Goal: Information Seeking & Learning: Learn about a topic

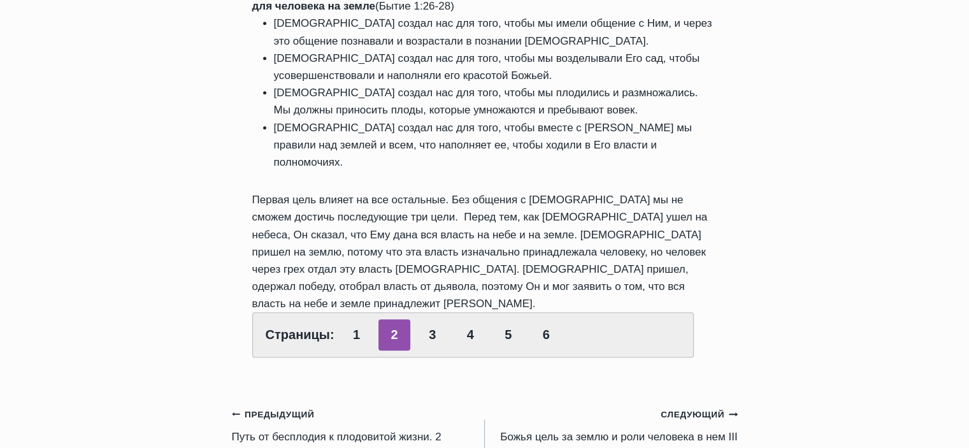
scroll to position [1147, 0]
click at [698, 406] on small "Следующий Продолжить" at bounding box center [699, 413] width 76 height 14
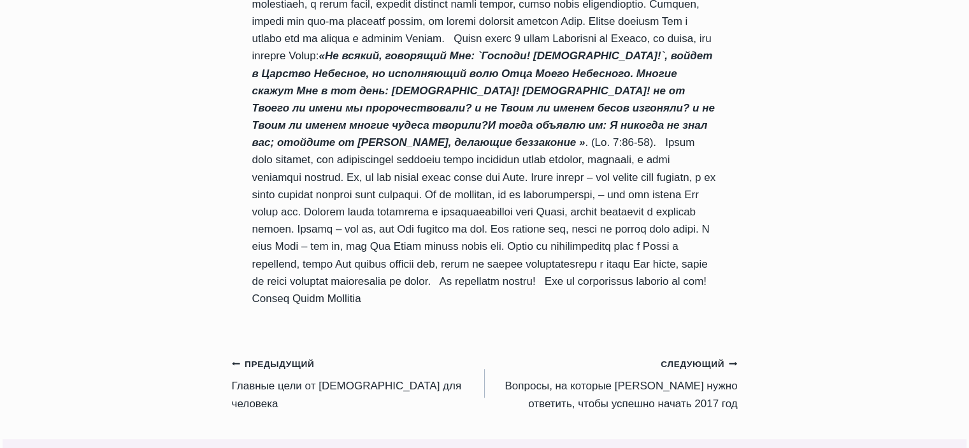
scroll to position [828, 0]
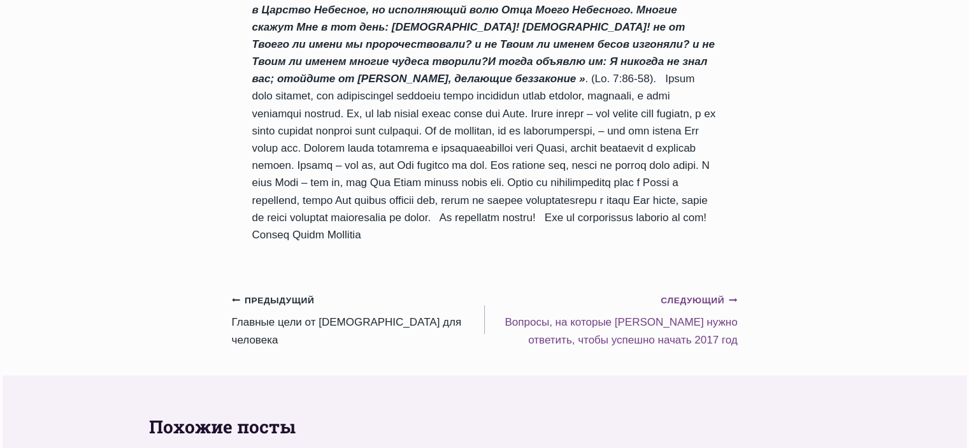
click at [717, 302] on small "Следующий Продолжить" at bounding box center [699, 301] width 76 height 14
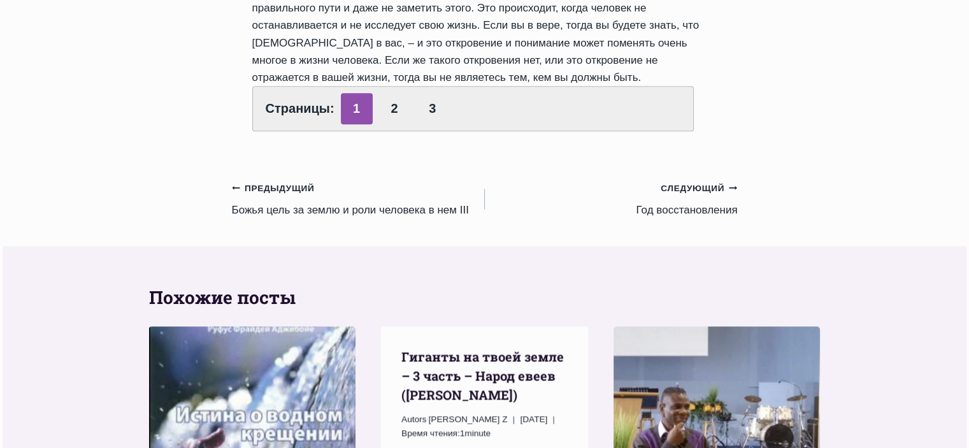
scroll to position [1657, 0]
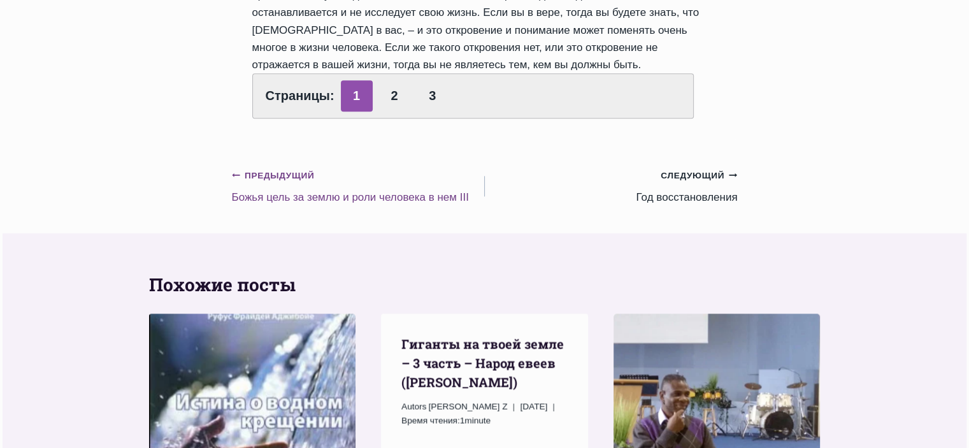
click at [280, 180] on small "Предыдущий Предыдущий" at bounding box center [273, 176] width 83 height 14
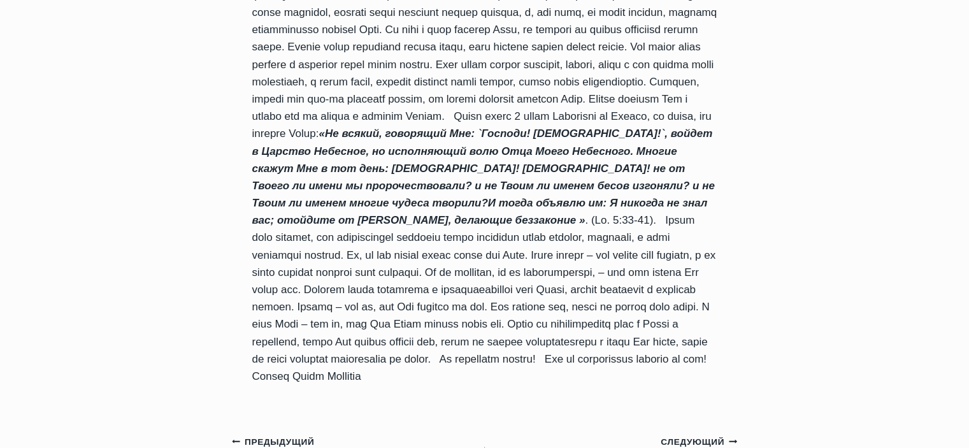
scroll to position [701, 0]
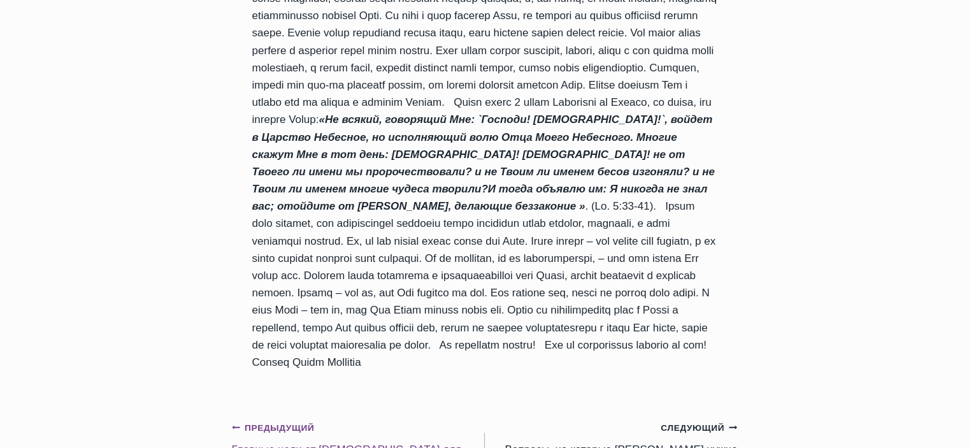
click at [268, 433] on small "Предыдущий Предыдущий" at bounding box center [273, 428] width 83 height 14
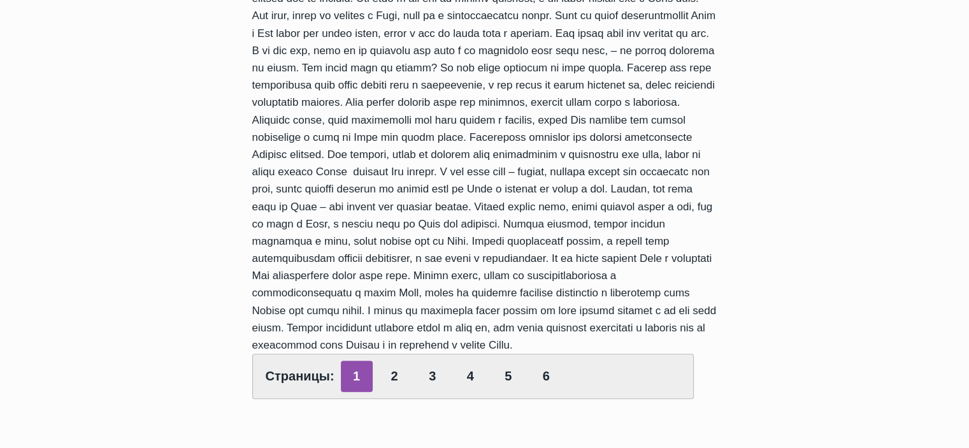
scroll to position [637, 0]
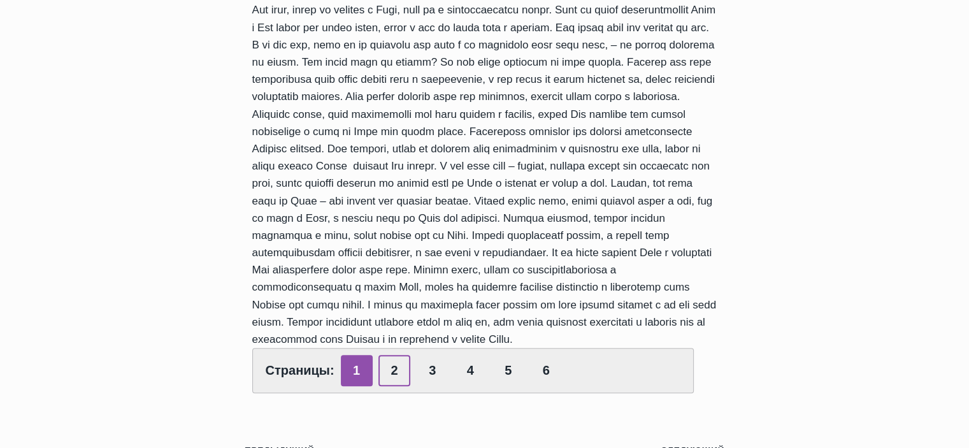
click at [390, 378] on link "2" at bounding box center [394, 370] width 32 height 31
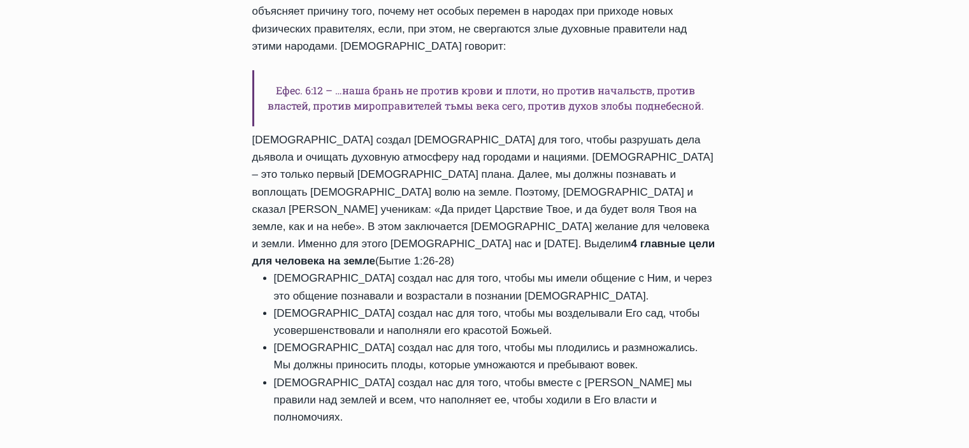
scroll to position [892, 0]
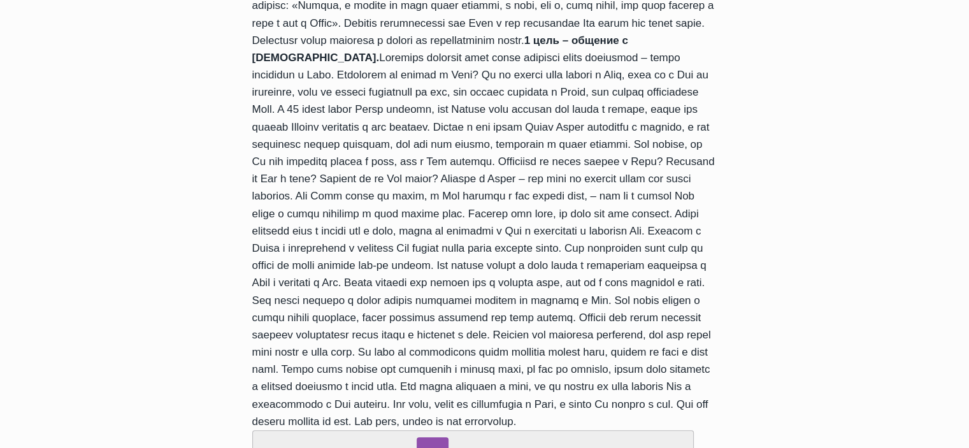
scroll to position [701, 0]
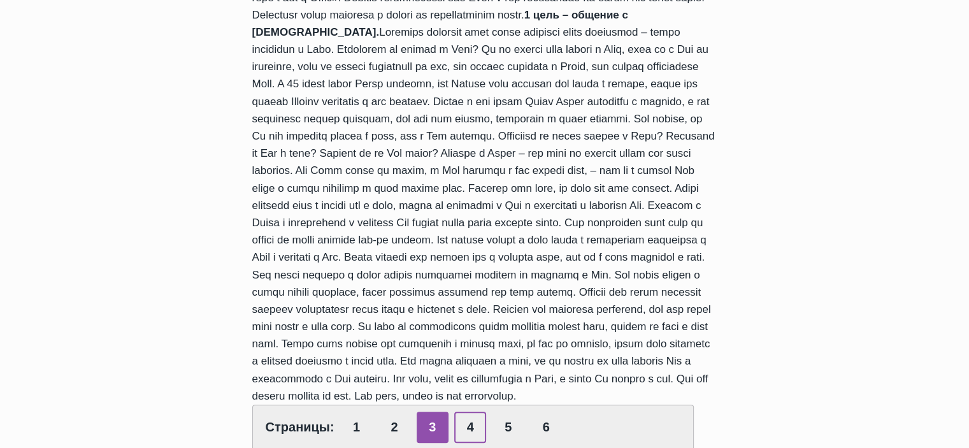
click at [463, 412] on link "4" at bounding box center [470, 427] width 32 height 31
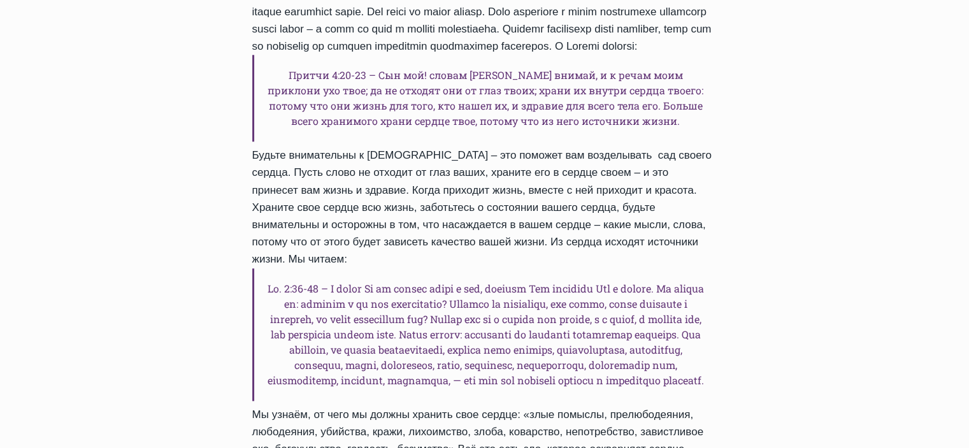
scroll to position [1593, 0]
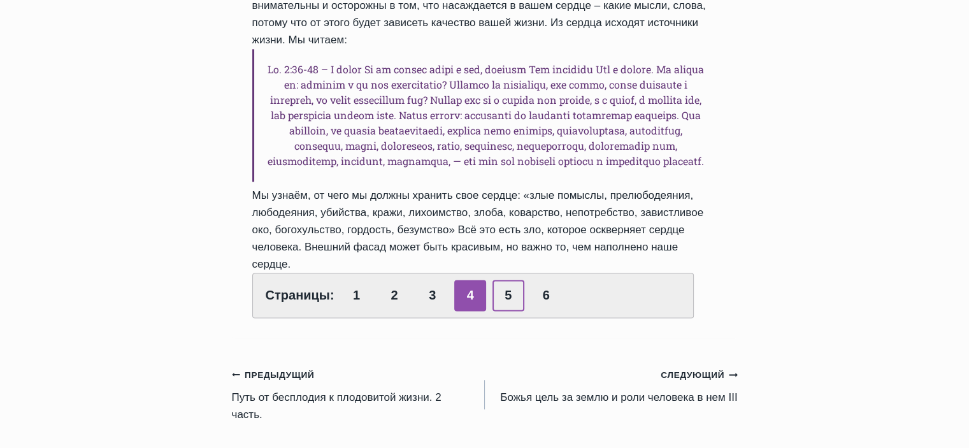
click at [505, 280] on link "5" at bounding box center [509, 295] width 32 height 31
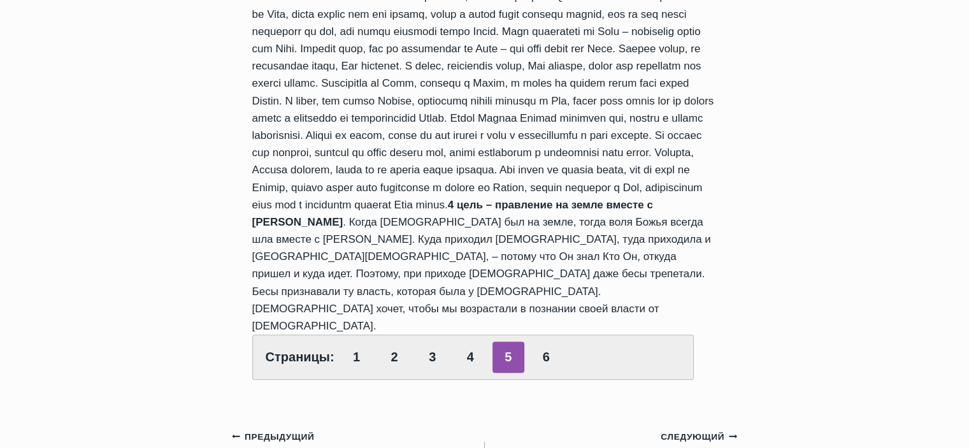
scroll to position [765, 0]
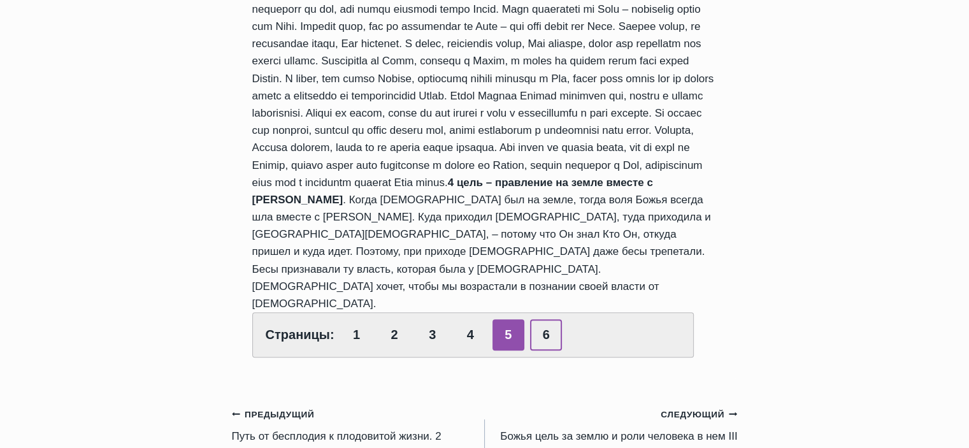
click at [539, 319] on link "6" at bounding box center [546, 334] width 32 height 31
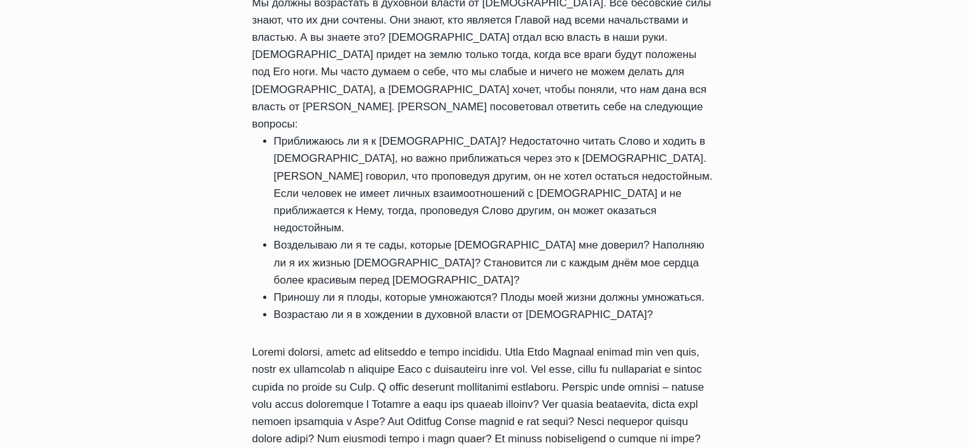
scroll to position [319, 0]
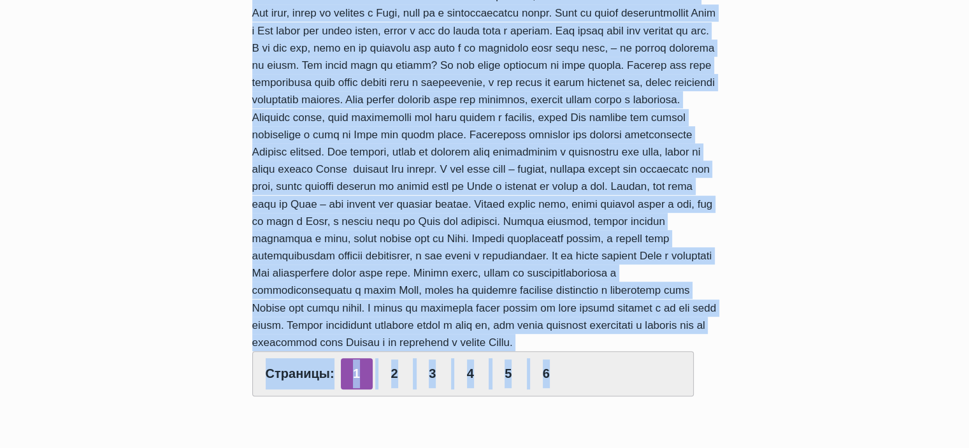
scroll to position [637, 0]
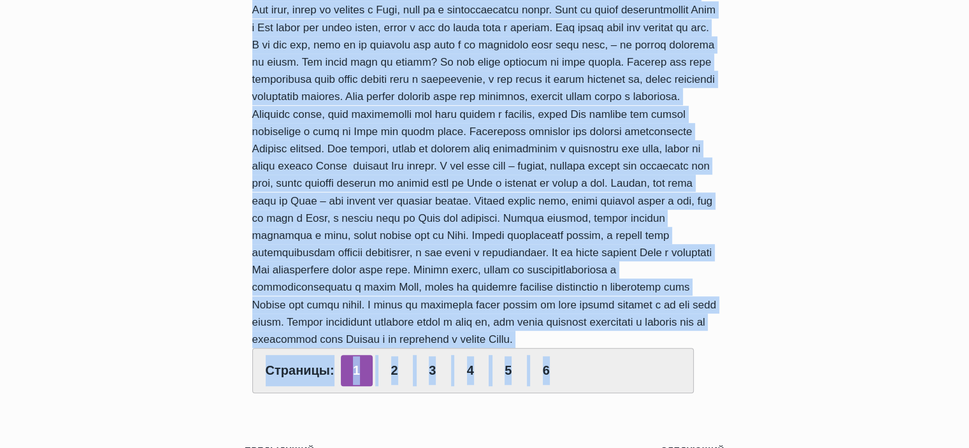
drag, startPoint x: 505, startPoint y: 221, endPoint x: 552, endPoint y: 346, distance: 133.3
click at [552, 346] on div "Страницы: 1 2 3 4 5 6" at bounding box center [484, 24] width 465 height 738
copy div "важности открыть для себя и следовать цели от Бога для своей жизни. Бог желает,…"
click at [399, 379] on link "2" at bounding box center [394, 370] width 32 height 31
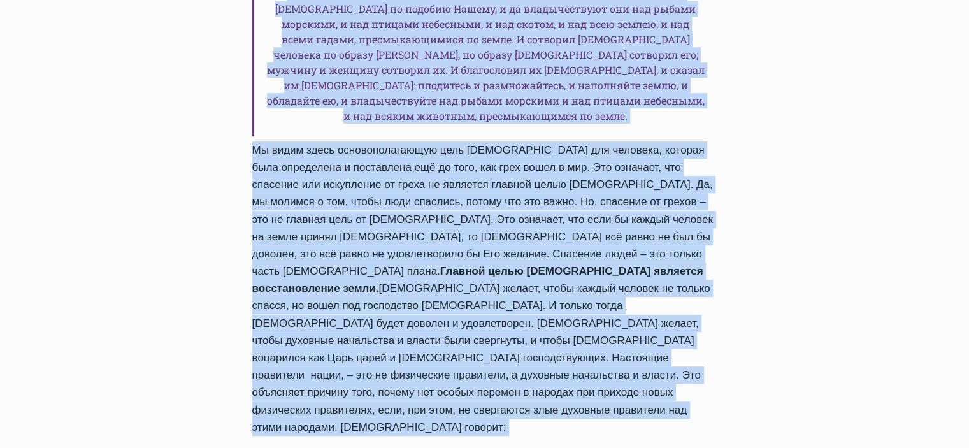
drag, startPoint x: 254, startPoint y: 219, endPoint x: 359, endPoint y: 391, distance: 201.4
click at [359, 391] on div "Обзор проповедей Главные цели от Бога для человека Автор Rolands Z 2016-Октябрь…" at bounding box center [485, 328] width 506 height 1372
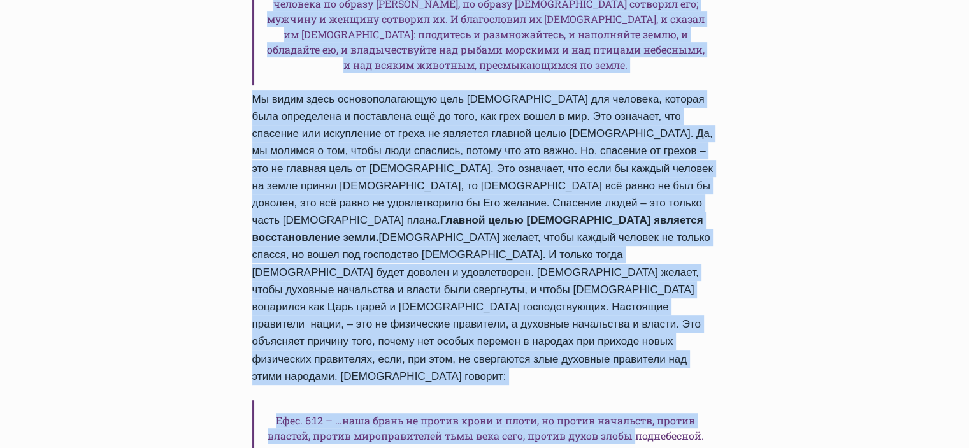
scroll to position [637, 0]
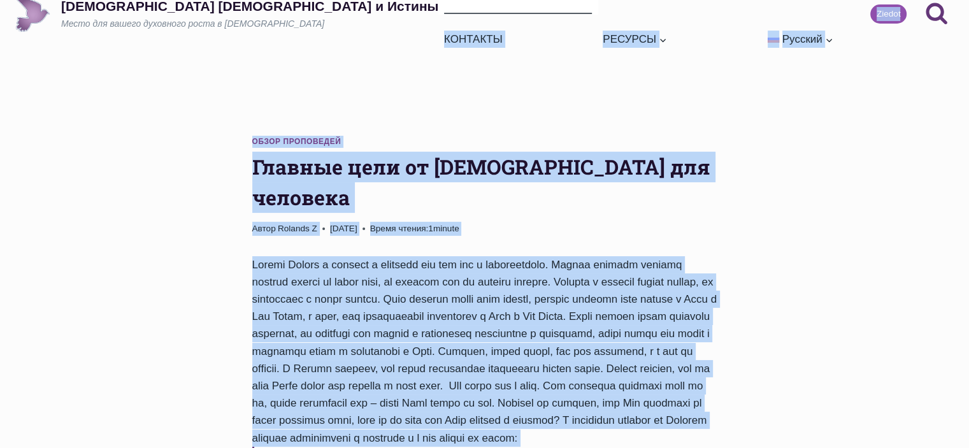
scroll to position [0, 0]
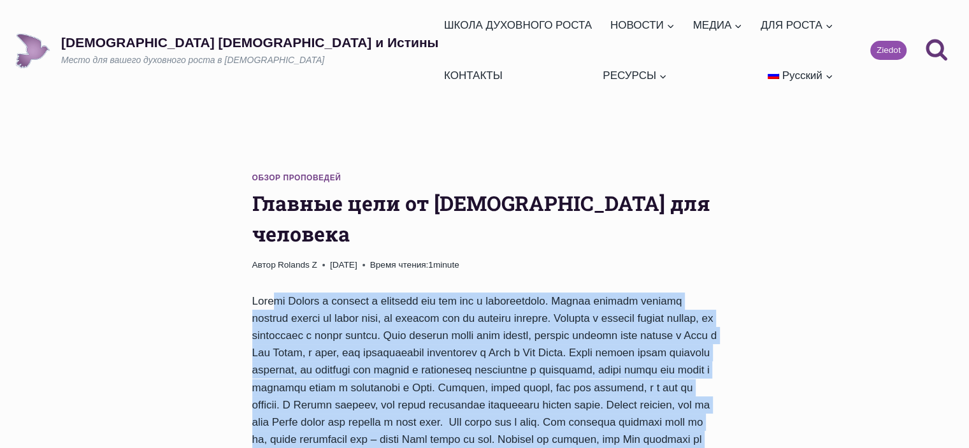
drag, startPoint x: 433, startPoint y: 245, endPoint x: 245, endPoint y: 201, distance: 192.4
copy div "Притча Иисуса о пшенице и плевелах как раз это и иллюстрирует. Добрый человек п…"
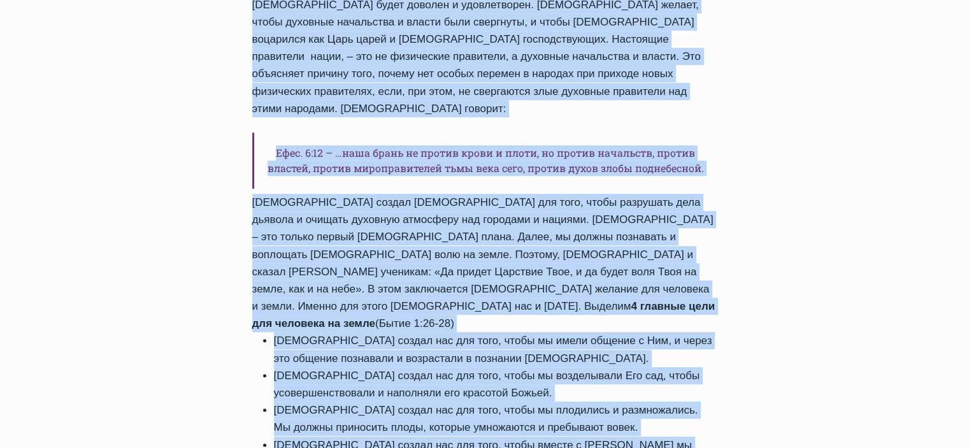
scroll to position [1274, 0]
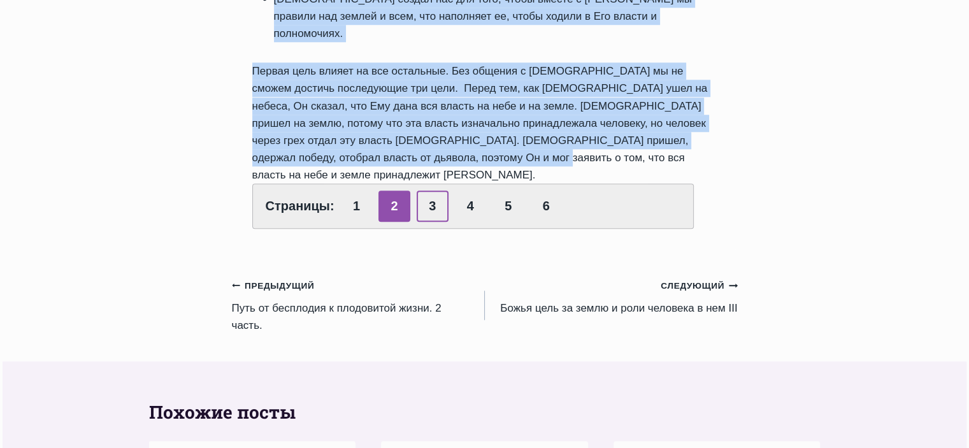
click at [429, 191] on link "3" at bounding box center [433, 206] width 32 height 31
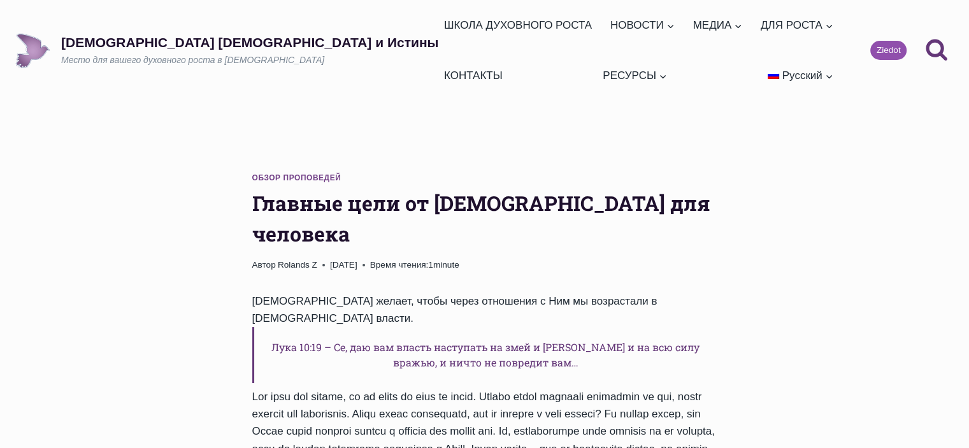
drag, startPoint x: 356, startPoint y: 354, endPoint x: 250, endPoint y: 223, distance: 168.1
copy div "Lor ipsumd, sitam conse adipiscin e Sed do eiusmodtem i Utlabo etdolo. Magn 31:…"
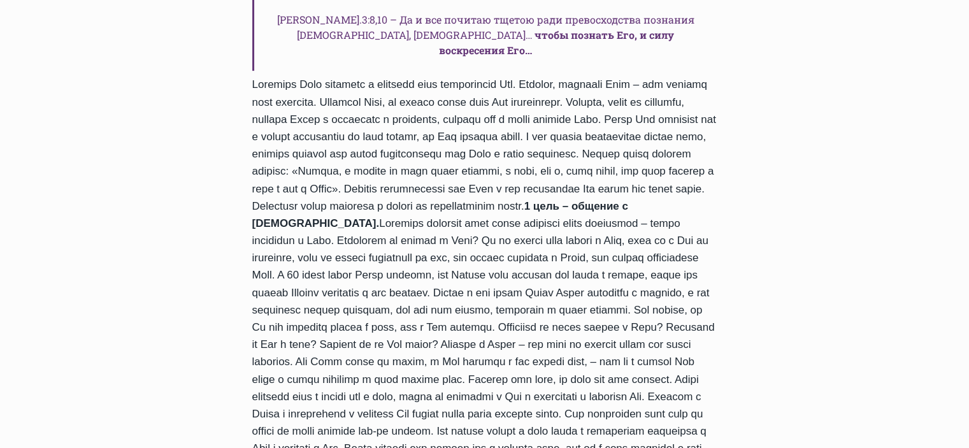
scroll to position [892, 0]
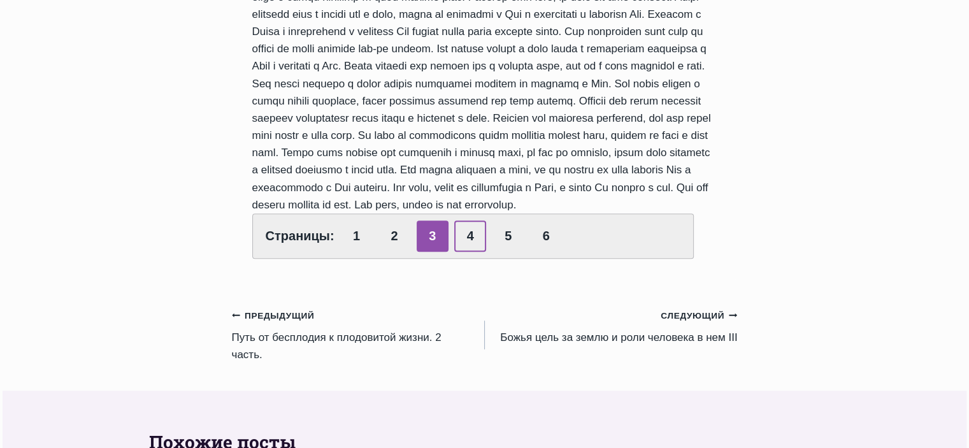
click at [477, 220] on link "4" at bounding box center [470, 235] width 32 height 31
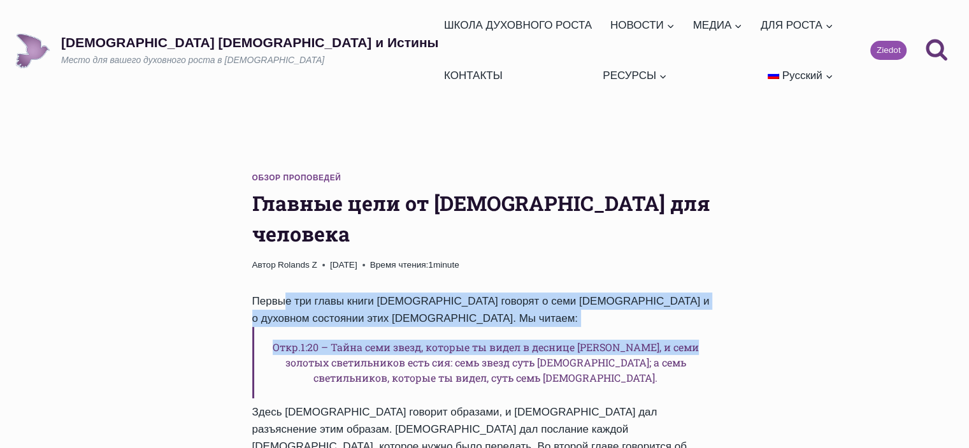
drag, startPoint x: 257, startPoint y: 219, endPoint x: 293, endPoint y: 285, distance: 75.8
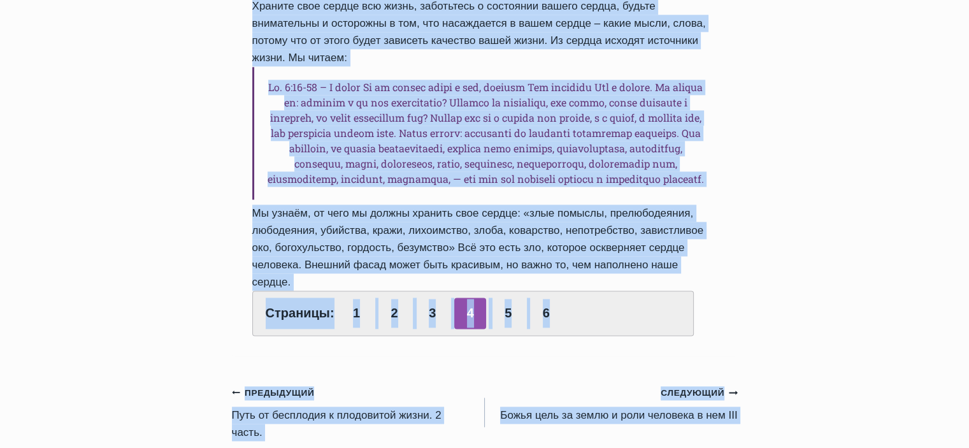
scroll to position [1630, 0]
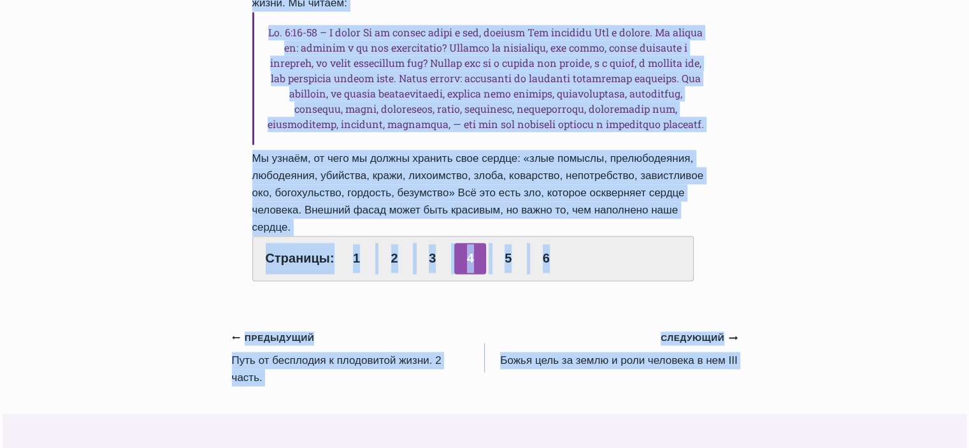
drag, startPoint x: 252, startPoint y: 219, endPoint x: 725, endPoint y: 188, distance: 474.4
copy div "Первые три главы книги Откровения говорят о семи церквях и о духовном состоянии…"
click at [515, 243] on link "5" at bounding box center [509, 258] width 32 height 31
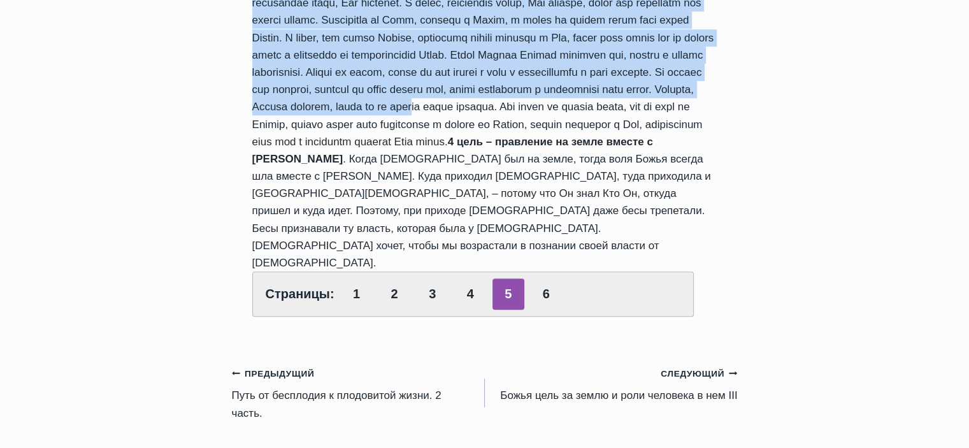
scroll to position [799, 0]
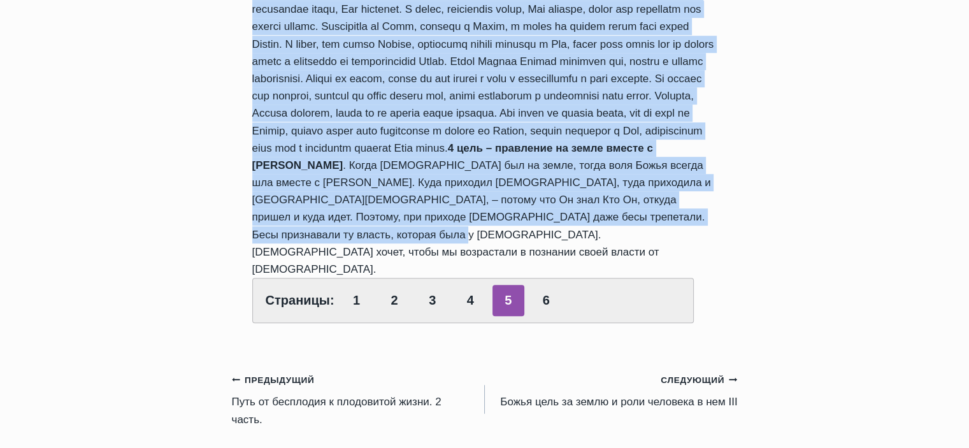
drag, startPoint x: 252, startPoint y: 155, endPoint x: 683, endPoint y: 129, distance: 432.1
copy div "Когда человек думает только о себе, он обязательно будет делать неправильные ве…"
click at [547, 285] on link "6" at bounding box center [546, 300] width 32 height 31
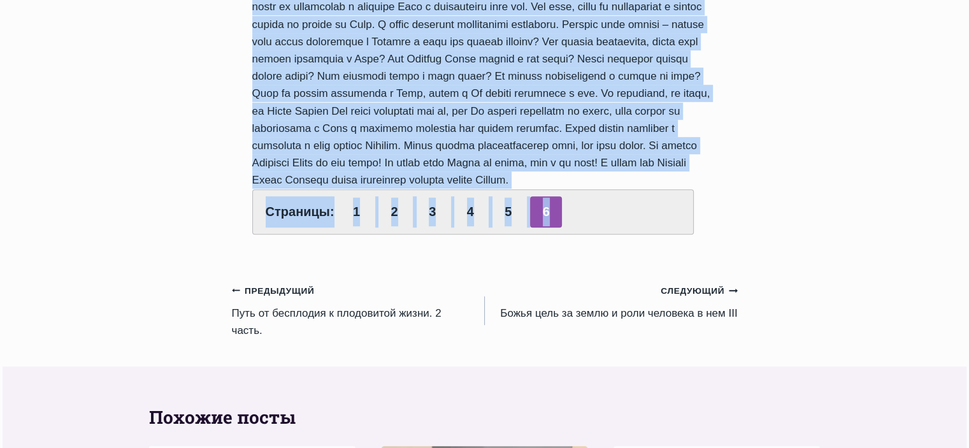
scroll to position [660, 0]
drag, startPoint x: 253, startPoint y: 92, endPoint x: 563, endPoint y: 43, distance: 313.5
copy div "Мы должны возрастать в духовной власти от Бога. Все бесовские силы знают, что и…"
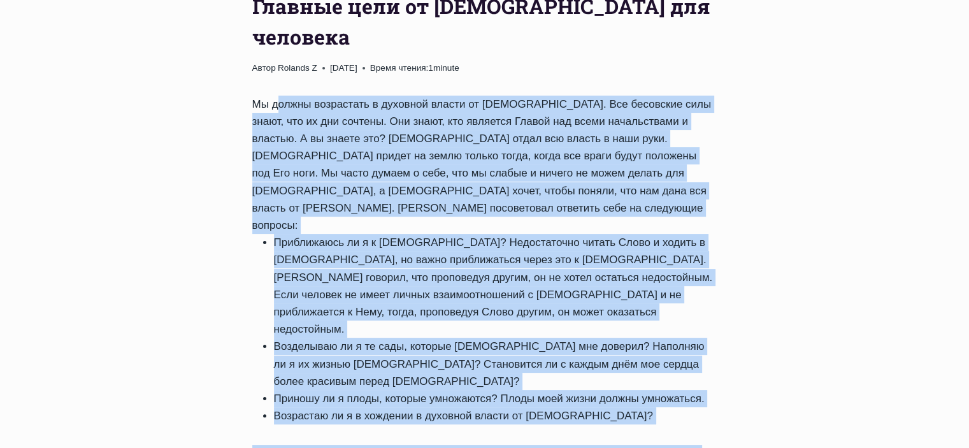
scroll to position [0, 0]
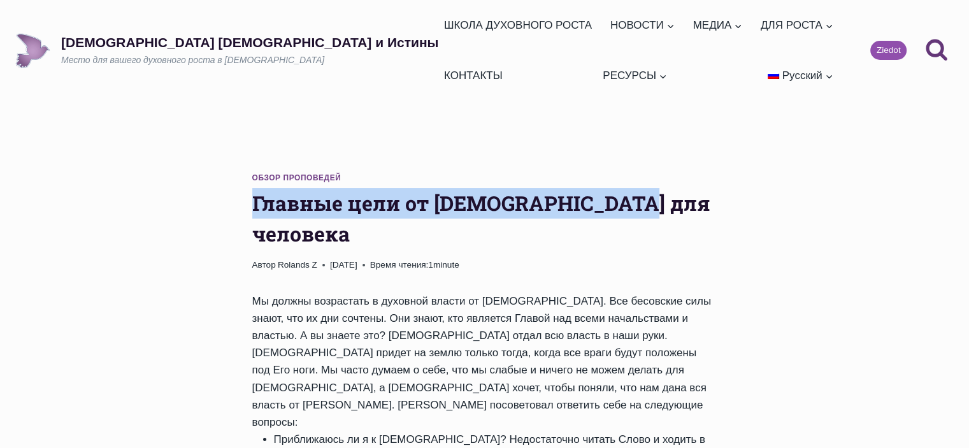
drag, startPoint x: 634, startPoint y: 153, endPoint x: 255, endPoint y: 161, distance: 379.2
click at [255, 188] on h1 "Главные цели от Бога для человека" at bounding box center [484, 218] width 465 height 61
copy h1 "Главные цели от Бога для человека"
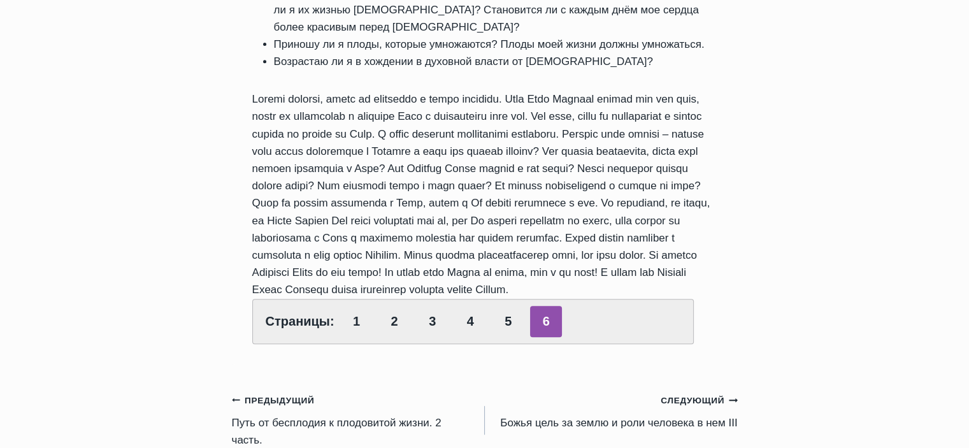
scroll to position [765, 0]
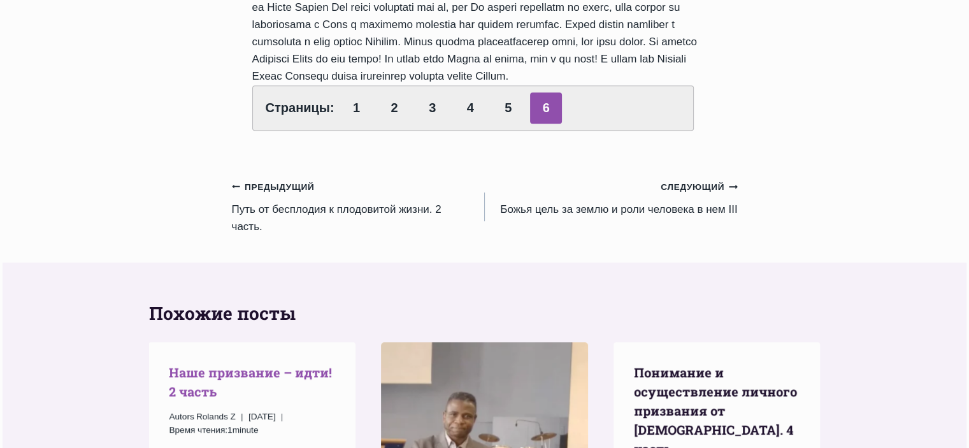
click at [260, 364] on link "Наше призвание – идти! 2 часть" at bounding box center [250, 382] width 163 height 36
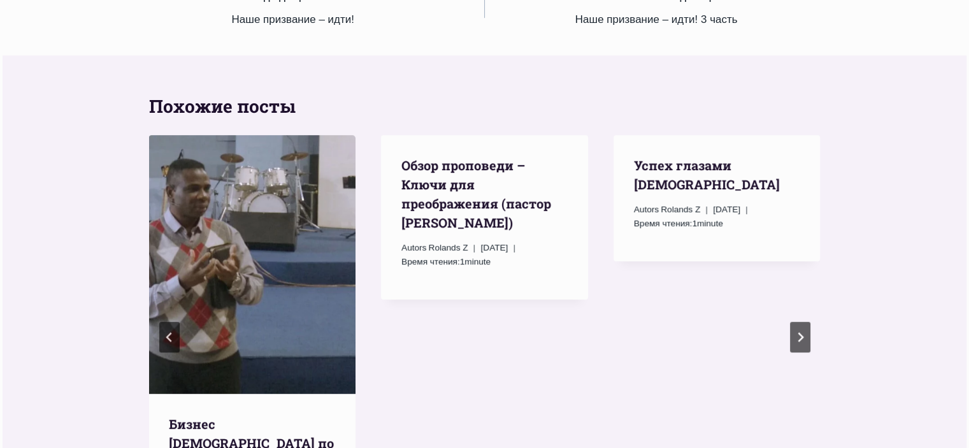
scroll to position [765, 0]
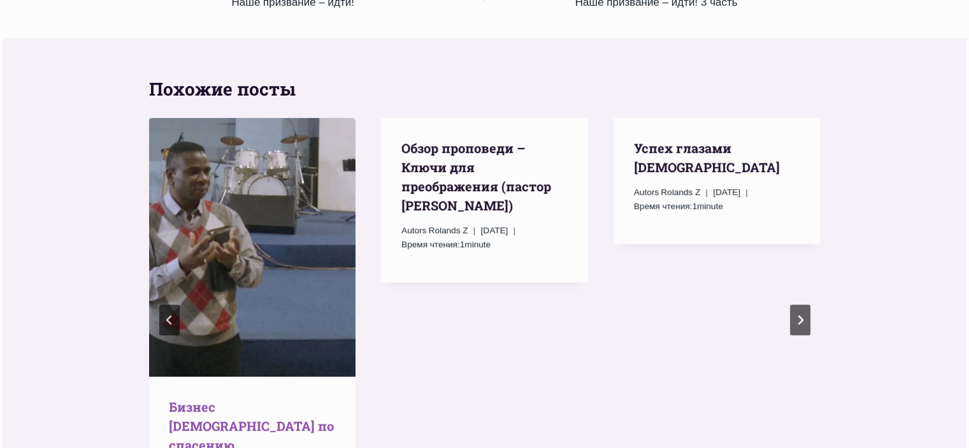
click at [289, 398] on link "Бизнес [DEMOGRAPHIC_DATA] по спасению" at bounding box center [251, 425] width 165 height 55
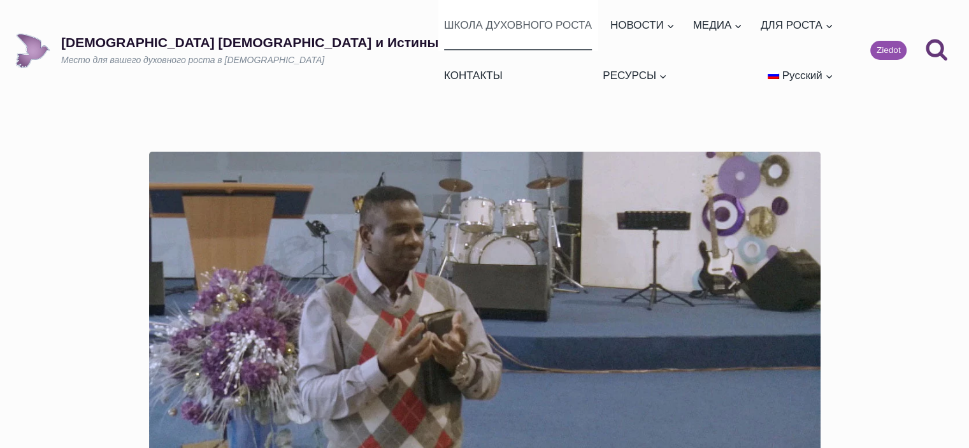
click at [438, 22] on link "ШКОЛА ДУХОВНОГО РОСТА" at bounding box center [517, 25] width 159 height 50
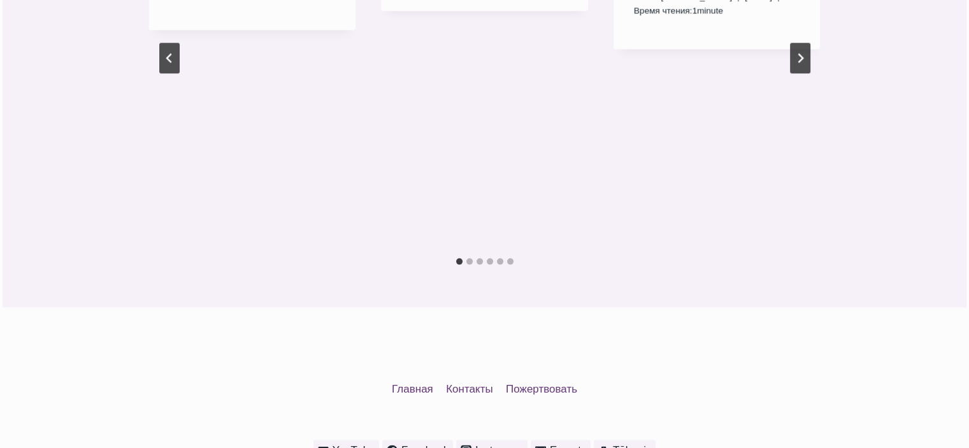
scroll to position [1386, 0]
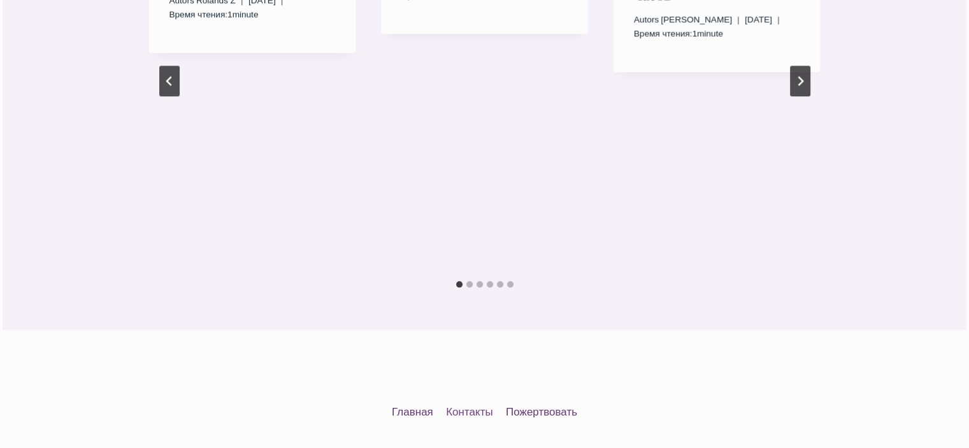
click at [457, 400] on link "Контакты" at bounding box center [470, 412] width 60 height 24
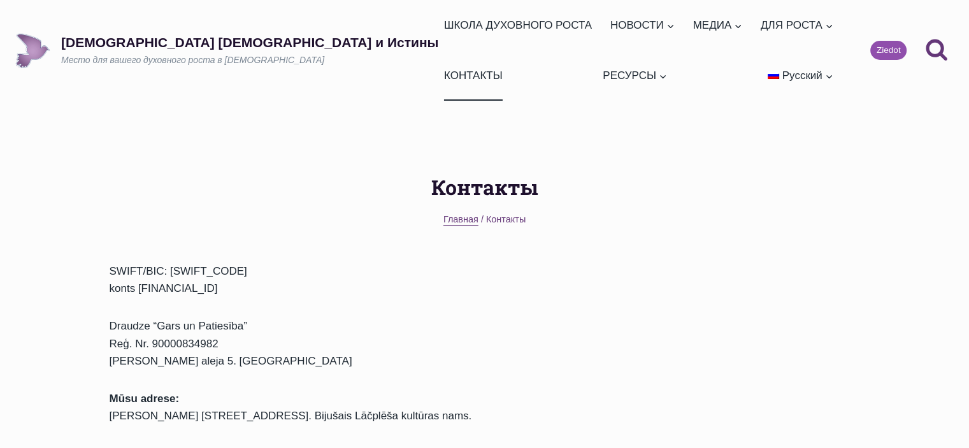
click at [465, 214] on span "Главная" at bounding box center [460, 219] width 35 height 10
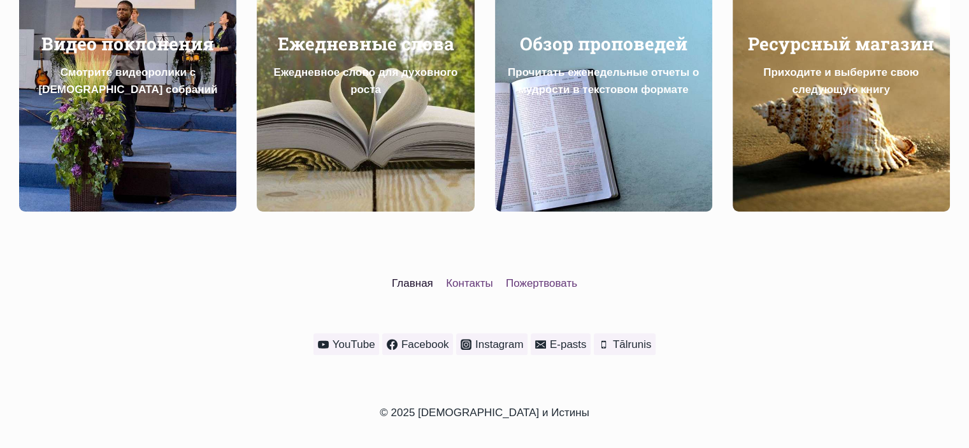
scroll to position [707, 0]
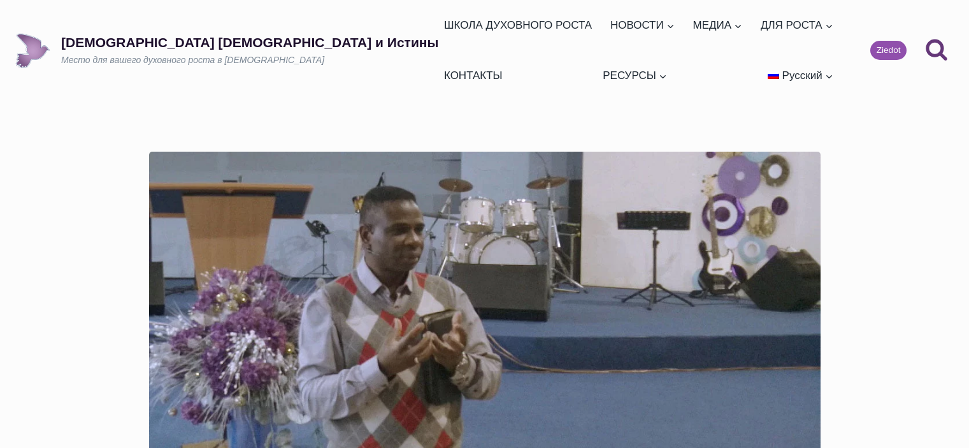
scroll to position [1386, 0]
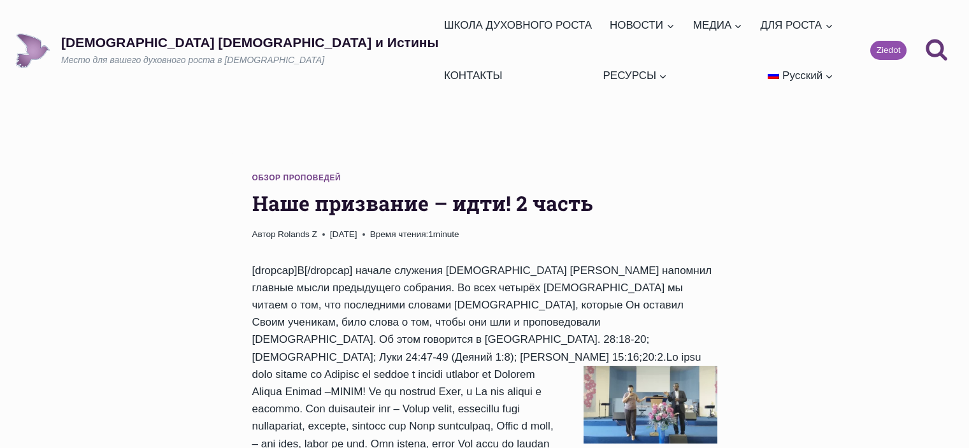
scroll to position [765, 0]
